Goal: Communication & Community: Answer question/provide support

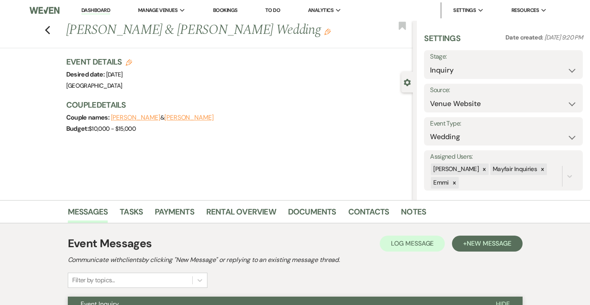
select select "5"
click at [50, 28] on use "button" at bounding box center [47, 30] width 5 height 9
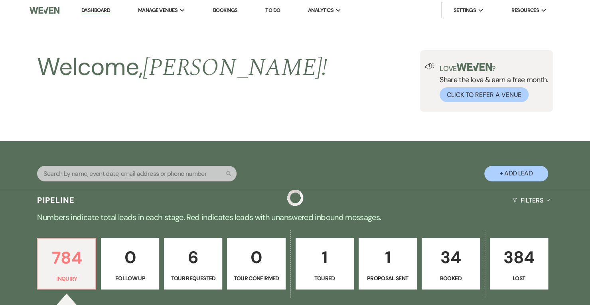
scroll to position [208, 0]
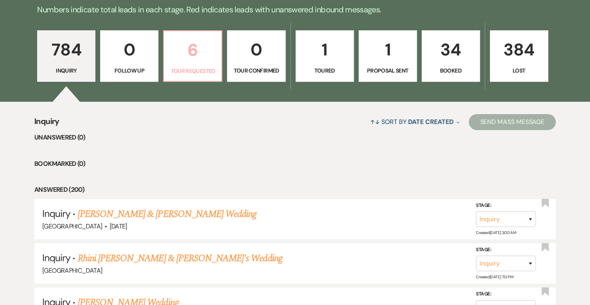
click at [218, 58] on link "6 Tour Requested" at bounding box center [192, 56] width 59 height 52
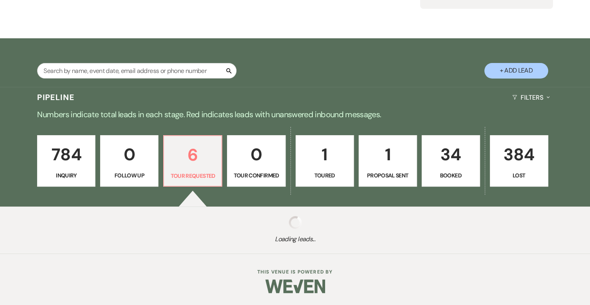
select select "2"
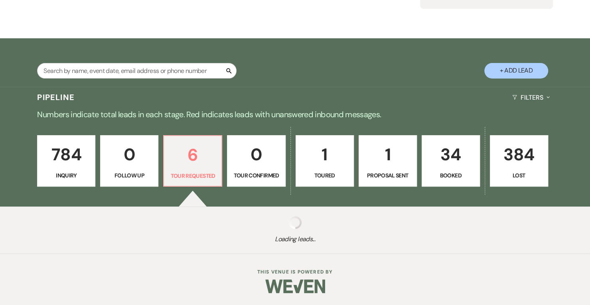
select select "2"
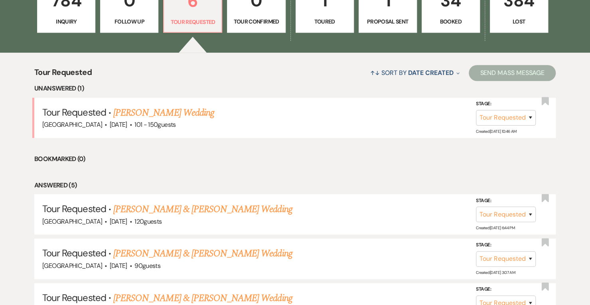
scroll to position [257, 0]
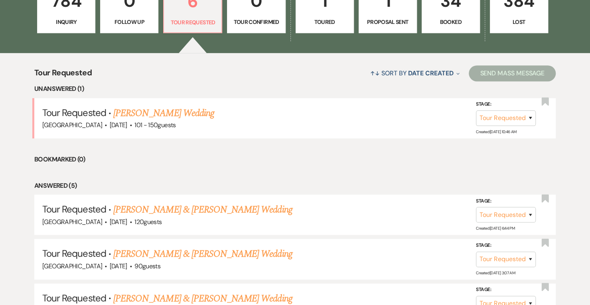
click at [173, 116] on link "[PERSON_NAME] Wedding" at bounding box center [163, 113] width 101 height 14
select select "2"
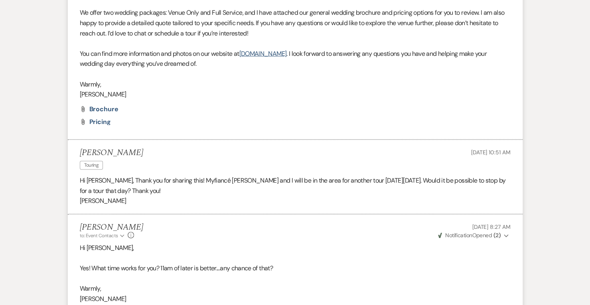
scroll to position [1004, 0]
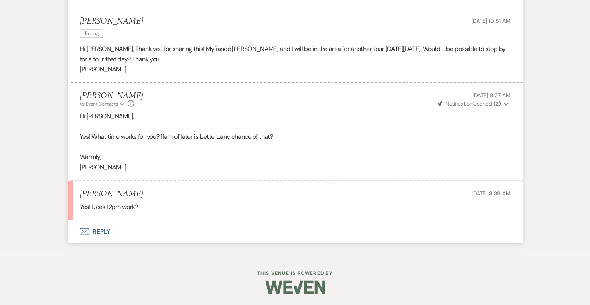
click at [106, 232] on button "Envelope Reply" at bounding box center [295, 232] width 455 height 22
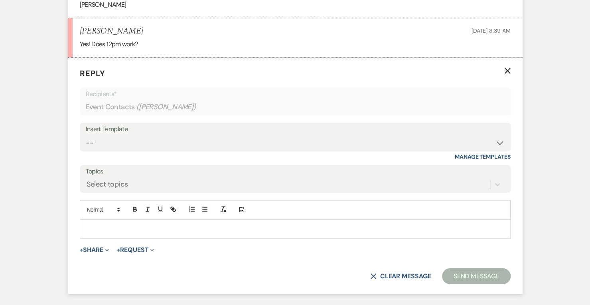
scroll to position [1189, 0]
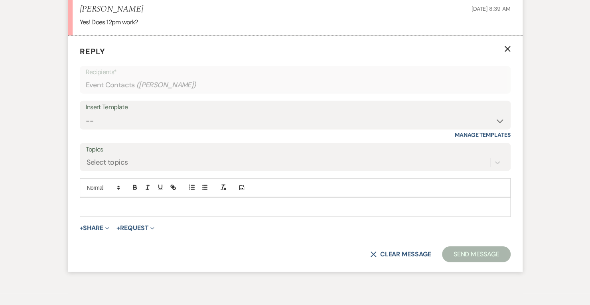
click at [175, 206] on p at bounding box center [295, 207] width 418 height 9
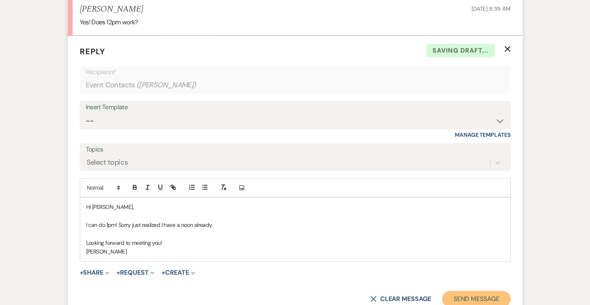
click at [488, 299] on button "Send Message" at bounding box center [476, 299] width 68 height 16
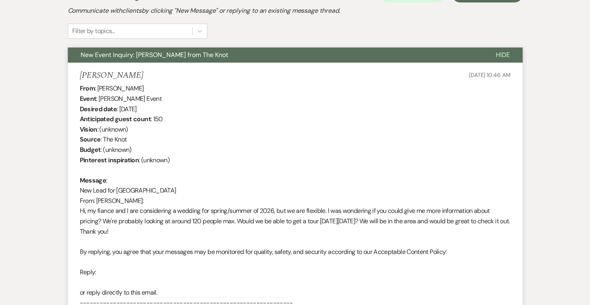
scroll to position [0, 0]
